Goal: Find specific page/section: Find specific page/section

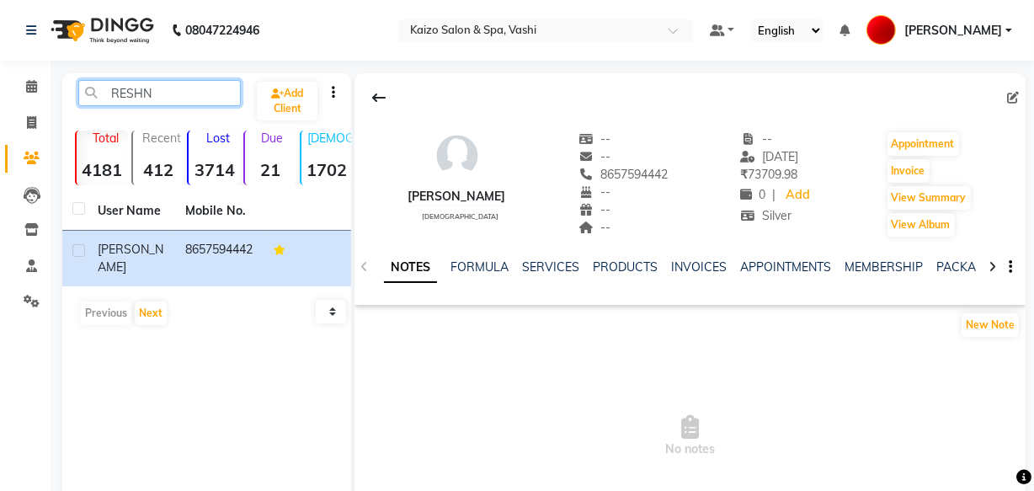
click at [152, 95] on input "RESHN" at bounding box center [159, 93] width 163 height 26
click at [152, 96] on input "RESHN" at bounding box center [159, 93] width 163 height 26
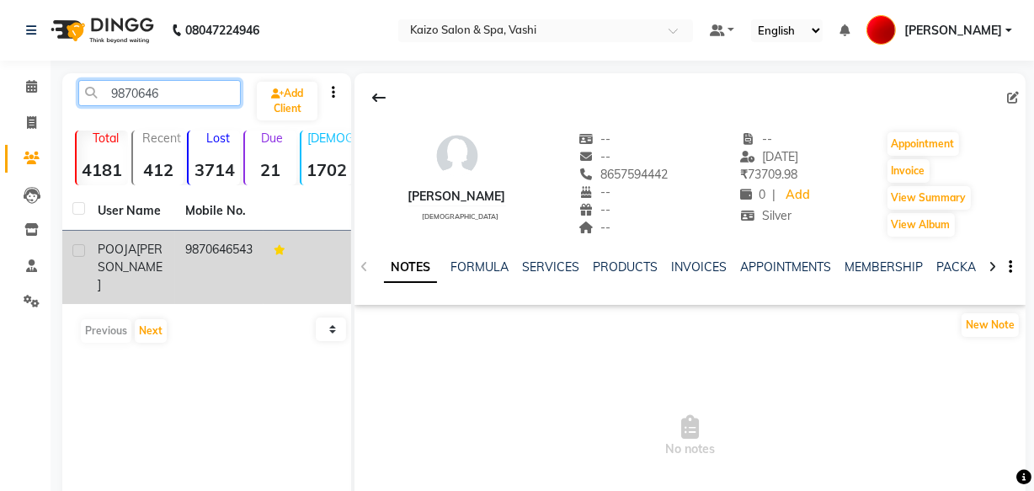
type input "9870646"
click at [163, 280] on td "POOJA [PERSON_NAME]" at bounding box center [132, 267] width 88 height 73
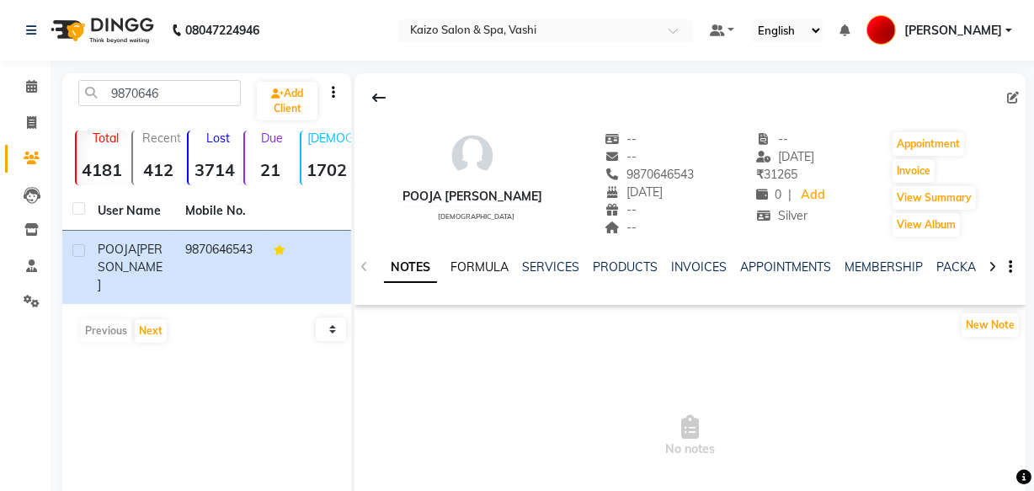
click at [463, 266] on link "FORMULA" at bounding box center [479, 266] width 58 height 15
click at [546, 261] on link "SERVICES" at bounding box center [548, 266] width 57 height 15
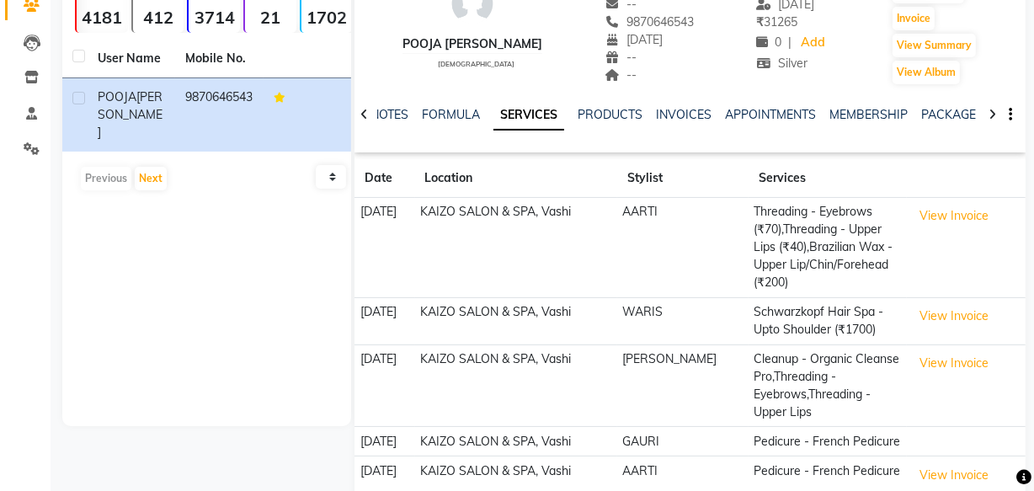
scroll to position [227, 0]
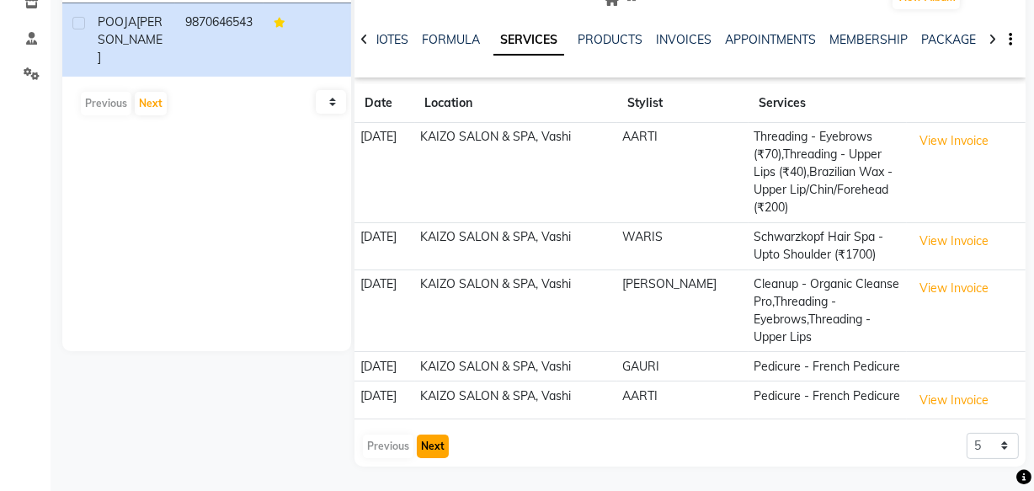
click at [426, 442] on button "Next" at bounding box center [433, 446] width 32 height 24
